Goal: Information Seeking & Learning: Learn about a topic

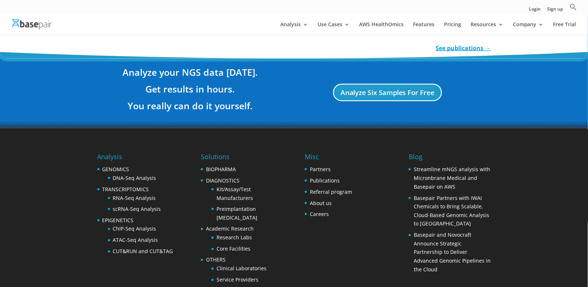
scroll to position [1392, 0]
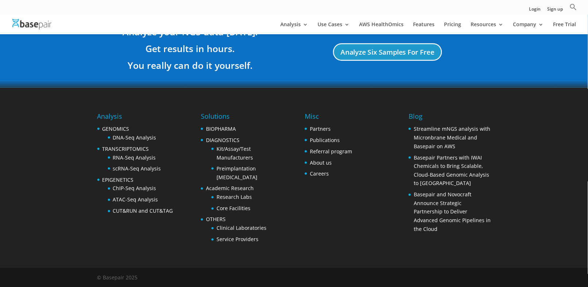
click at [116, 117] on h4 "Analysis" at bounding box center [135, 117] width 76 height 13
drag, startPoint x: 170, startPoint y: 168, endPoint x: 112, endPoint y: 165, distance: 57.6
click at [112, 165] on li "scRNA-Seq Analysis" at bounding box center [140, 168] width 65 height 9
copy link "scRNA-Seq Analysis"
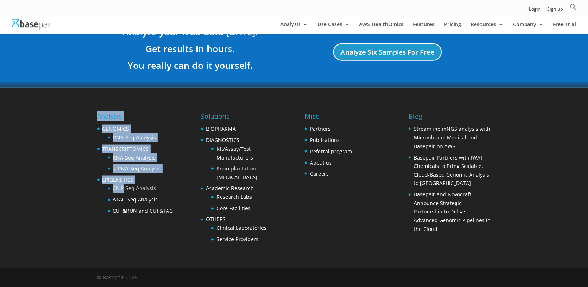
drag, startPoint x: 175, startPoint y: 186, endPoint x: 127, endPoint y: 185, distance: 48.1
click at [126, 185] on div "Analysis GENOMICS DNA-Seq Analysis TRANSCRIPTOMICS RNA-Seq Analysis scRNA-Seq A…" at bounding box center [138, 164] width 82 height 106
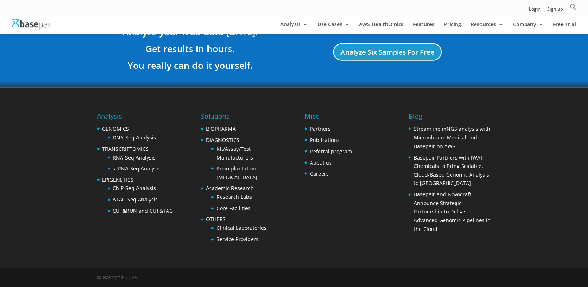
click at [192, 195] on div "Analysis GENOMICS DNA-Seq Analysis TRANSCRIPTOMICS RNA-Seq Analysis scRNA-Seq A…" at bounding box center [293, 178] width 393 height 180
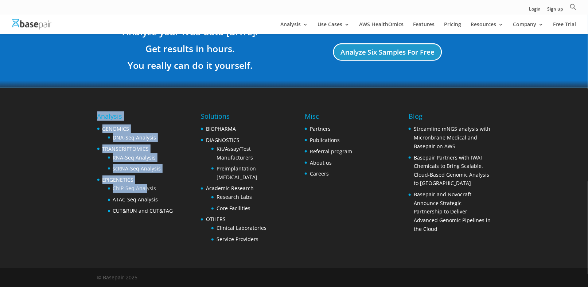
drag, startPoint x: 170, startPoint y: 191, endPoint x: 145, endPoint y: 187, distance: 24.7
click at [145, 187] on div "Analysis GENOMICS DNA-Seq Analysis TRANSCRIPTOMICS RNA-Seq Analysis scRNA-Seq A…" at bounding box center [138, 164] width 82 height 106
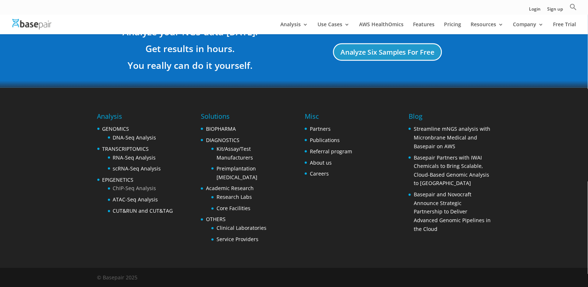
drag, startPoint x: 185, startPoint y: 192, endPoint x: 152, endPoint y: 187, distance: 34.2
click at [185, 192] on div "Analysis GENOMICS DNA-Seq Analysis TRANSCRIPTOMICS RNA-Seq Analysis scRNA-Seq A…" at bounding box center [293, 178] width 393 height 180
drag, startPoint x: 108, startPoint y: 183, endPoint x: 168, endPoint y: 184, distance: 60.5
click at [168, 184] on li "ChIP-Seq Analysis" at bounding box center [140, 188] width 65 height 9
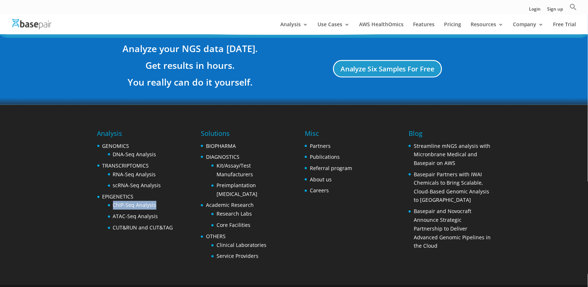
copy link "ChIP-Seq Analysis"
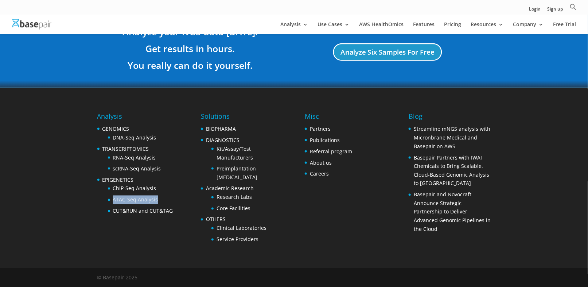
drag, startPoint x: 163, startPoint y: 198, endPoint x: 113, endPoint y: 199, distance: 49.9
click at [113, 199] on li "ATAC-Seq Analysis" at bounding box center [140, 200] width 65 height 9
copy link "ATAC-Seq Analysis"
click at [176, 212] on div "Analysis GENOMICS DNA-Seq Analysis TRANSCRIPTOMICS RNA-Seq Analysis scRNA-Seq A…" at bounding box center [293, 178] width 393 height 180
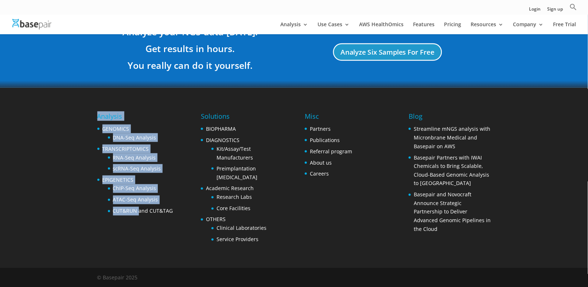
drag, startPoint x: 176, startPoint y: 212, endPoint x: 179, endPoint y: 217, distance: 6.2
click at [141, 211] on div "Analysis GENOMICS DNA-Seq Analysis TRANSCRIPTOMICS RNA-Seq Analysis scRNA-Seq A…" at bounding box center [138, 164] width 82 height 106
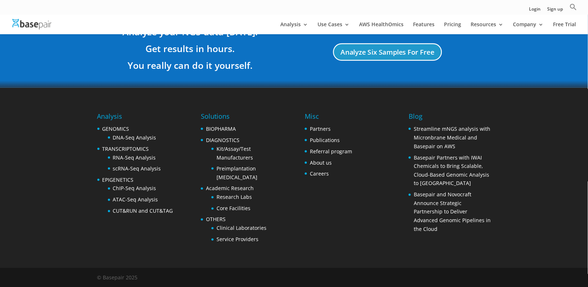
click at [180, 218] on div "Analysis GENOMICS DNA-Seq Analysis TRANSCRIPTOMICS RNA-Seq Analysis scRNA-Seq A…" at bounding box center [293, 178] width 393 height 180
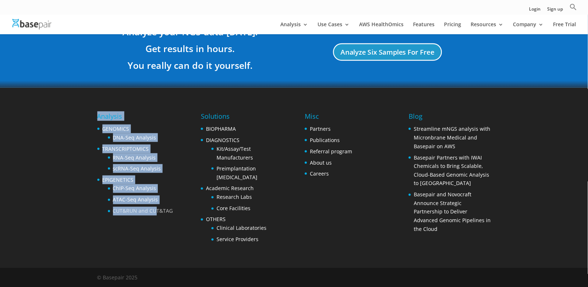
drag, startPoint x: 178, startPoint y: 212, endPoint x: 162, endPoint y: 211, distance: 16.1
click at [160, 211] on div "Analysis GENOMICS DNA-Seq Analysis TRANSCRIPTOMICS RNA-Seq Analysis scRNA-Seq A…" at bounding box center [138, 164] width 82 height 106
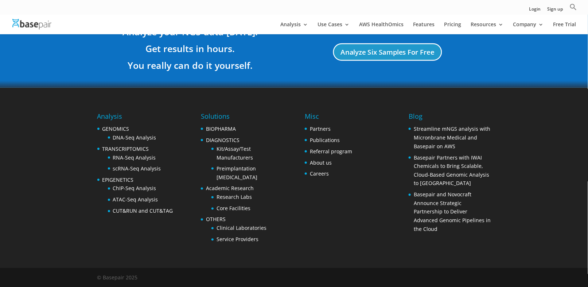
click at [174, 210] on div "Analysis GENOMICS DNA-Seq Analysis TRANSCRIPTOMICS RNA-Seq Analysis scRNA-Seq A…" at bounding box center [138, 164] width 82 height 106
drag, startPoint x: 109, startPoint y: 203, endPoint x: 122, endPoint y: 208, distance: 14.2
click at [119, 209] on ul "ChIP-Seq Analysis ATAC-Seq Analysis CUT&RUN and CUT&TAG" at bounding box center [137, 199] width 71 height 31
click at [189, 201] on div "Analysis GENOMICS DNA-Seq Analysis TRANSCRIPTOMICS RNA-Seq Analysis scRNA-Seq A…" at bounding box center [293, 178] width 393 height 180
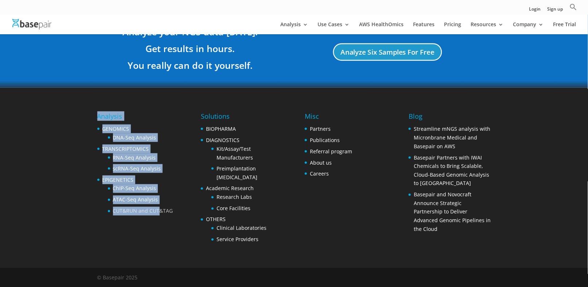
drag, startPoint x: 183, startPoint y: 208, endPoint x: 160, endPoint y: 209, distance: 23.7
click at [160, 209] on div "Analysis GENOMICS DNA-Seq Analysis TRANSCRIPTOMICS RNA-Seq Analysis scRNA-Seq A…" at bounding box center [293, 178] width 393 height 180
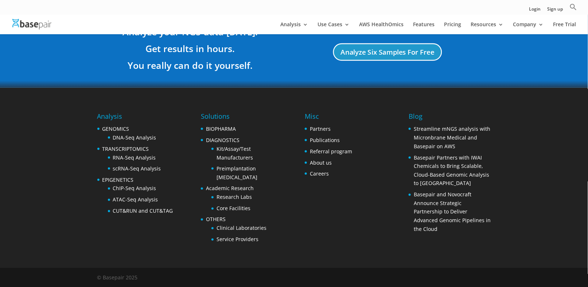
click at [181, 203] on div "Analysis GENOMICS DNA-Seq Analysis TRANSCRIPTOMICS RNA-Seq Analysis scRNA-Seq A…" at bounding box center [293, 178] width 393 height 180
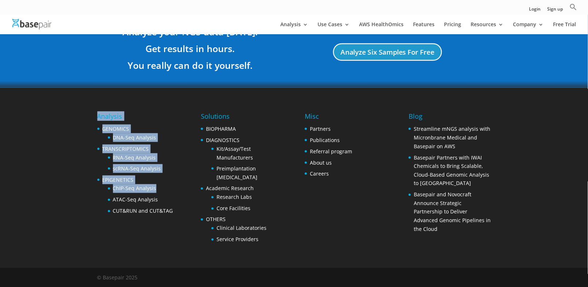
drag, startPoint x: 108, startPoint y: 203, endPoint x: 185, endPoint y: 210, distance: 77.2
click at [185, 210] on div "Analysis GENOMICS DNA-Seq Analysis TRANSCRIPTOMICS RNA-Seq Analysis scRNA-Seq A…" at bounding box center [293, 178] width 393 height 180
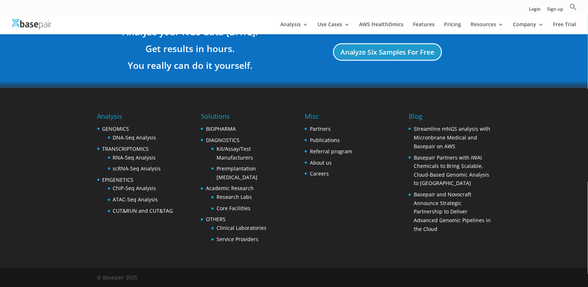
click at [181, 200] on div "Analysis GENOMICS DNA-Seq Analysis TRANSCRIPTOMICS RNA-Seq Analysis scRNA-Seq A…" at bounding box center [293, 178] width 393 height 180
drag, startPoint x: 187, startPoint y: 209, endPoint x: 180, endPoint y: 209, distance: 6.6
click at [180, 209] on div "Analysis GENOMICS DNA-Seq Analysis TRANSCRIPTOMICS RNA-Seq Analysis scRNA-Seq A…" at bounding box center [293, 178] width 393 height 180
drag, startPoint x: 107, startPoint y: 204, endPoint x: 170, endPoint y: 207, distance: 63.5
click at [170, 207] on ul "ChIP-Seq Analysis ATAC-Seq Analysis CUT&RUN and CUT&TAG" at bounding box center [137, 199] width 71 height 31
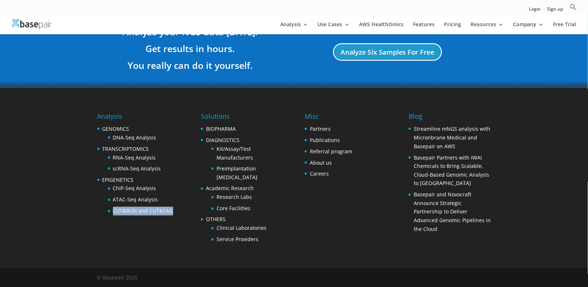
copy link "CUT&RUN and CUT&TAG"
drag, startPoint x: 259, startPoint y: 159, endPoint x: 215, endPoint y: 148, distance: 45.1
click at [215, 148] on li "Kit/Assay/Test Manufacturers" at bounding box center [246, 153] width 71 height 17
copy link "Kit/Assay/Test Manufacturers"
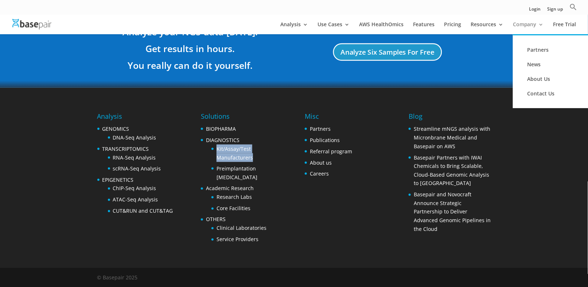
click at [527, 22] on link "Company" at bounding box center [528, 28] width 31 height 12
click at [534, 61] on link "News" at bounding box center [556, 64] width 73 height 15
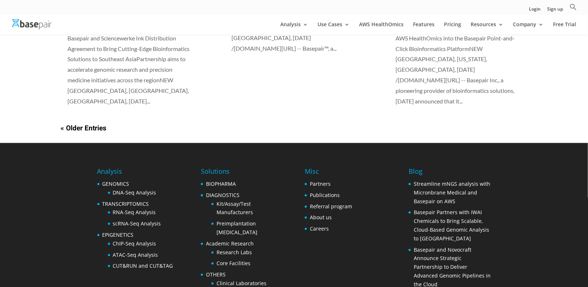
scroll to position [660, 0]
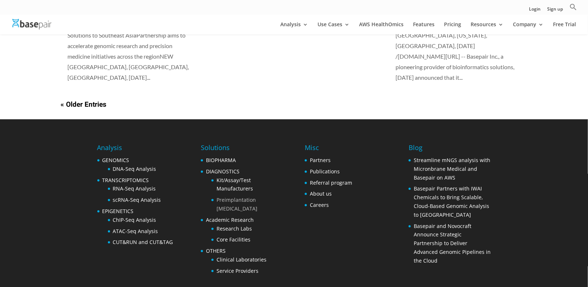
drag, startPoint x: 243, startPoint y: 177, endPoint x: 216, endPoint y: 164, distance: 29.0
click at [216, 196] on li "Preimplantation [MEDICAL_DATA]" at bounding box center [246, 204] width 71 height 17
copy link "Preimplantation [MEDICAL_DATA]"
drag, startPoint x: 261, startPoint y: 190, endPoint x: 206, endPoint y: 181, distance: 56.0
click at [206, 181] on ul "BIOPHARMA DIAGNOSTICS Kit/Assay/Test Manufacturers Preimplantation [MEDICAL_DAT…" at bounding box center [242, 215] width 82 height 119
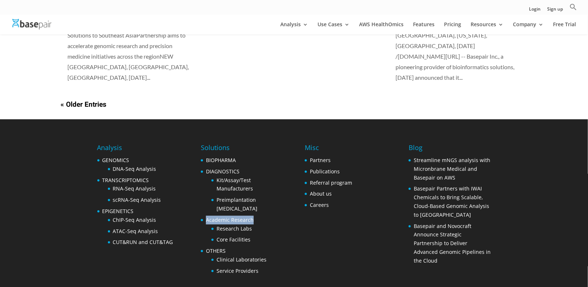
copy link "Academic Research"
click at [299, 207] on div "Analysis GENOMICS DNA-Seq Analysis TRANSCRIPTOMICS RNA-Seq Analysis scRNA-Seq A…" at bounding box center [293, 209] width 393 height 180
drag, startPoint x: 266, startPoint y: 195, endPoint x: 213, endPoint y: 197, distance: 53.6
click at [213, 224] on li "Research Labs" at bounding box center [246, 228] width 71 height 9
copy link "Research Labs"
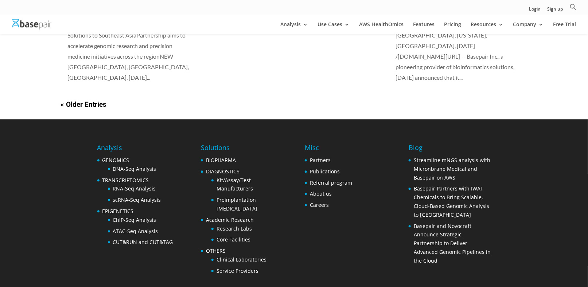
click at [264, 235] on li "Core Facilities" at bounding box center [246, 239] width 71 height 9
drag, startPoint x: 255, startPoint y: 207, endPoint x: 239, endPoint y: 211, distance: 17.0
click at [216, 235] on li "Core Facilities" at bounding box center [246, 239] width 71 height 9
copy link "Core Facilities"
click at [321, 200] on div "Analysis GENOMICS DNA-Seq Analysis TRANSCRIPTOMICS RNA-Seq Analysis scRNA-Seq A…" at bounding box center [293, 209] width 393 height 180
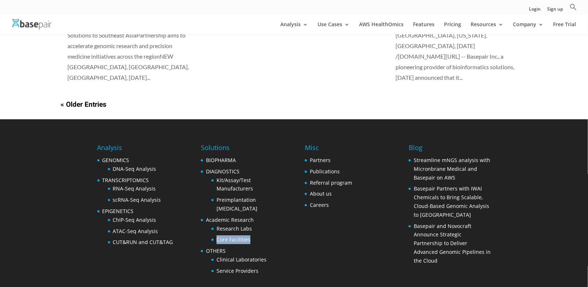
drag, startPoint x: 259, startPoint y: 206, endPoint x: 213, endPoint y: 206, distance: 45.2
click at [213, 235] on li "Core Facilities" at bounding box center [246, 239] width 71 height 9
copy link "Core Facilities"
click at [292, 223] on div "Analysis GENOMICS DNA-Seq Analysis TRANSCRIPTOMICS RNA-Seq Analysis scRNA-Seq A…" at bounding box center [293, 209] width 393 height 180
drag, startPoint x: 269, startPoint y: 227, endPoint x: 217, endPoint y: 229, distance: 52.1
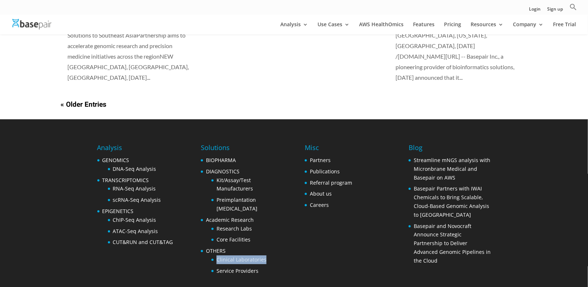
click at [217, 255] on li "Clinical Laboratories" at bounding box center [246, 259] width 71 height 9
copy link "Clinical Laboratories"
click at [344, 213] on div "Analysis GENOMICS DNA-Seq Analysis TRANSCRIPTOMICS RNA-Seq Analysis scRNA-Seq A…" at bounding box center [293, 209] width 393 height 180
drag, startPoint x: 266, startPoint y: 237, endPoint x: 216, endPoint y: 237, distance: 49.2
click at [216, 267] on li "Service Providers" at bounding box center [246, 271] width 71 height 9
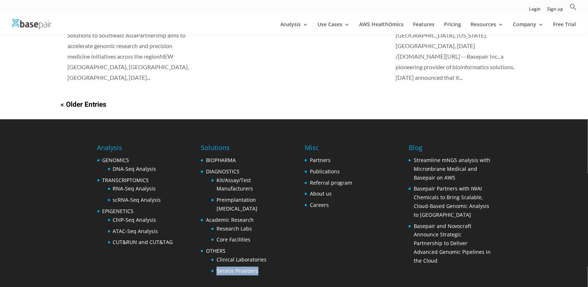
copy link "Service Providers"
drag, startPoint x: 344, startPoint y: 126, endPoint x: 307, endPoint y: 128, distance: 36.1
click at [307, 156] on li "Partners" at bounding box center [328, 160] width 47 height 9
copy link "Partners"
drag, startPoint x: 343, startPoint y: 140, endPoint x: 309, endPoint y: 140, distance: 34.2
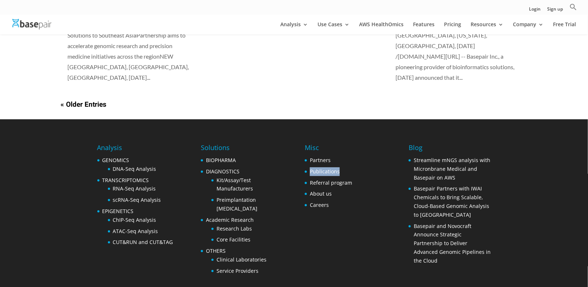
click at [309, 167] on li "Publications" at bounding box center [328, 171] width 47 height 9
copy link "Publications"
click at [358, 150] on div "Misc Partners Publications Referral program About us Careers" at bounding box center [346, 177] width 82 height 69
click at [360, 150] on div "Misc Partners Publications Referral program About us Careers" at bounding box center [346, 177] width 82 height 69
drag, startPoint x: 352, startPoint y: 150, endPoint x: 368, endPoint y: 152, distance: 15.4
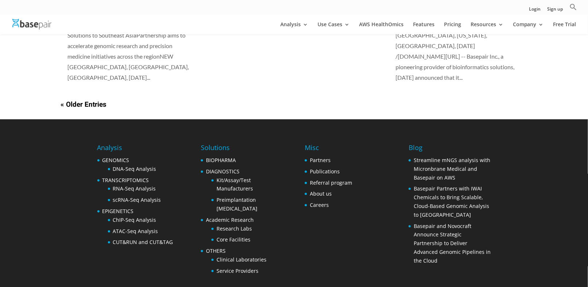
click at [368, 152] on div "Misc Partners Publications Referral program About us Careers" at bounding box center [346, 177] width 82 height 69
drag, startPoint x: 307, startPoint y: 145, endPoint x: 355, endPoint y: 150, distance: 48.0
click at [355, 150] on div "Misc Partners Publications Referral program About us Careers" at bounding box center [346, 177] width 82 height 69
click at [352, 150] on div "Misc Partners Publications Referral program About us Careers" at bounding box center [346, 177] width 82 height 69
drag, startPoint x: 308, startPoint y: 144, endPoint x: 348, endPoint y: 152, distance: 41.2
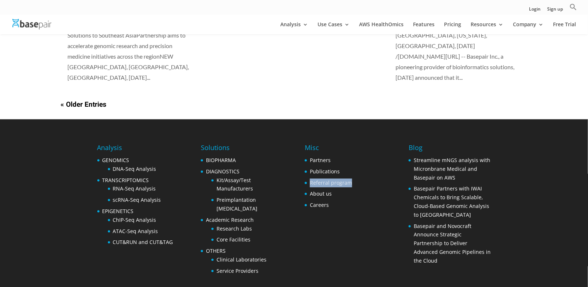
click at [348, 156] on ul "Partners Publications Referral program About us Careers" at bounding box center [328, 183] width 47 height 54
copy link "Referral program"
drag, startPoint x: 348, startPoint y: 162, endPoint x: 307, endPoint y: 161, distance: 40.5
click at [307, 189] on li "About us" at bounding box center [328, 193] width 47 height 9
drag, startPoint x: 334, startPoint y: 173, endPoint x: 309, endPoint y: 172, distance: 25.2
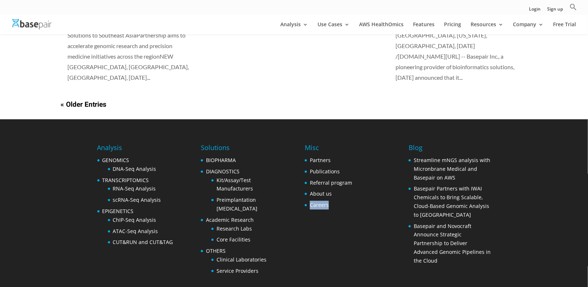
click at [309, 201] on li "Careers" at bounding box center [328, 205] width 47 height 9
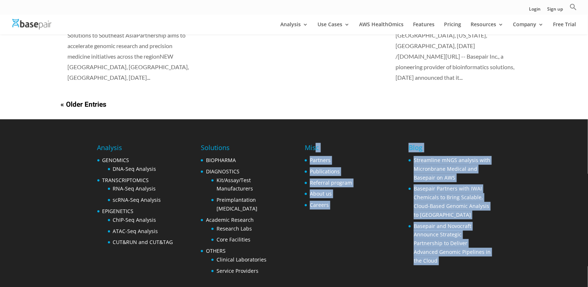
drag, startPoint x: 267, startPoint y: 180, endPoint x: -222, endPoint y: 290, distance: 501.9
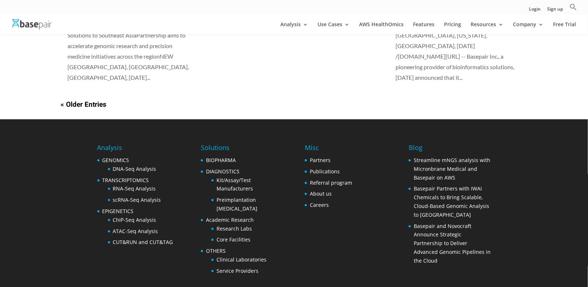
click at [388, 148] on div "Analysis GENOMICS DNA-Seq Analysis TRANSCRIPTOMICS RNA-Seq Analysis scRNA-Seq A…" at bounding box center [293, 209] width 393 height 180
drag, startPoint x: 461, startPoint y: 146, endPoint x: 413, endPoint y: 126, distance: 52.0
click at [413, 156] on li "Streamline mNGS analysis with Micronbrane Medical and Basepair on AWS" at bounding box center [449, 169] width 82 height 26
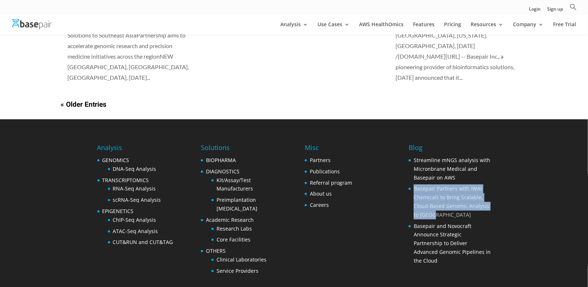
drag, startPoint x: 434, startPoint y: 182, endPoint x: 414, endPoint y: 157, distance: 31.6
click at [414, 184] on li "Basepair Partners with IWAI Chemicals to Bring Scalable, Cloud-Based Genomic An…" at bounding box center [449, 201] width 82 height 35
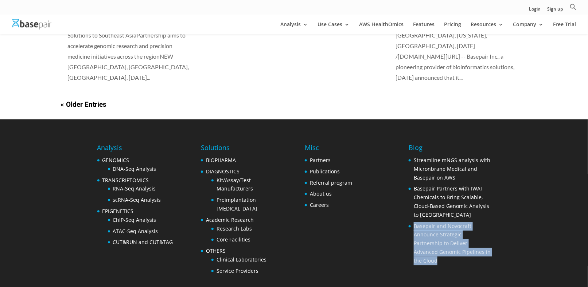
drag, startPoint x: 473, startPoint y: 221, endPoint x: 413, endPoint y: 193, distance: 66.5
click at [413, 222] on li "Basepair and Novocraft Announce Strategic Partnership to Deliver Advanced Genom…" at bounding box center [449, 243] width 82 height 43
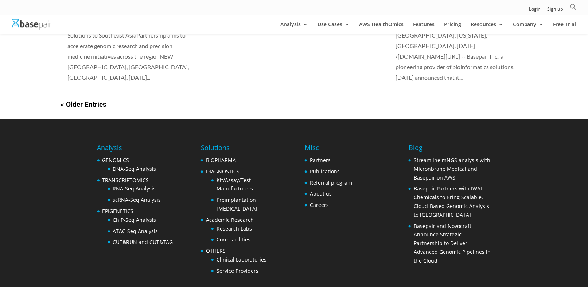
click at [539, 231] on footer "Analysis GENOMICS DNA-Seq Analysis TRANSCRIPTOMICS RNA-Seq Analysis scRNA-Seq A…" at bounding box center [294, 219] width 588 height 200
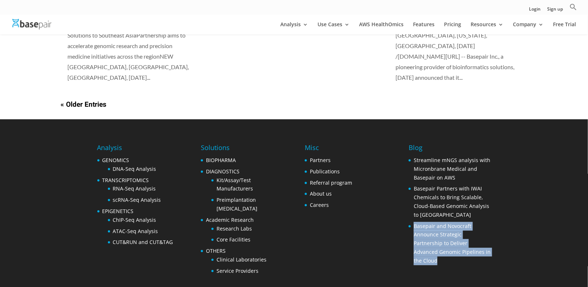
drag, startPoint x: 475, startPoint y: 219, endPoint x: 412, endPoint y: 192, distance: 68.3
click at [412, 222] on li "Basepair and Novocraft Announce Strategic Partnership to Deliver Advanced Genom…" at bounding box center [449, 243] width 82 height 43
